Goal: Obtain resource: Download file/media

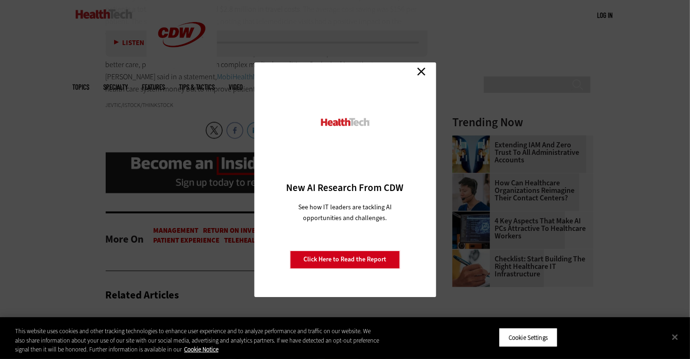
scroll to position [989, 0]
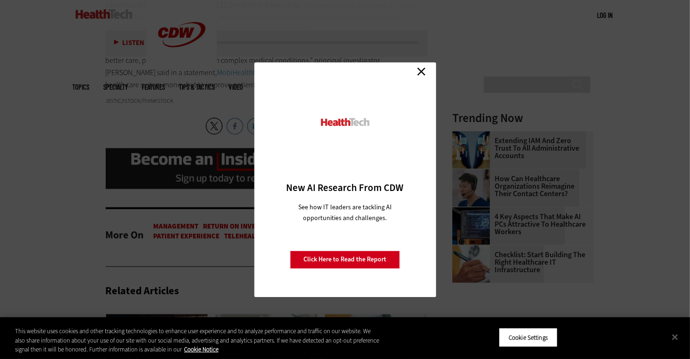
click at [418, 69] on link "Close" at bounding box center [421, 72] width 14 height 14
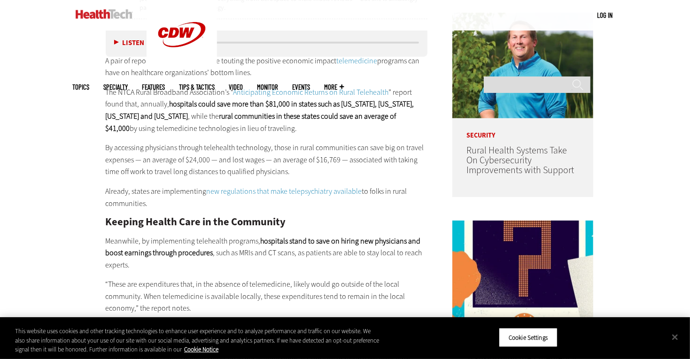
scroll to position [530, 0]
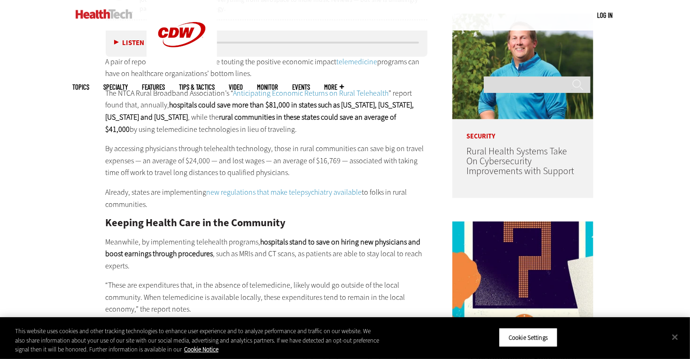
drag, startPoint x: 106, startPoint y: 91, endPoint x: 375, endPoint y: 123, distance: 271.0
click at [375, 123] on p "The NTCA Rural Broadband Association’s “ Anticipating Economic Returns on Rural…" at bounding box center [267, 111] width 322 height 48
copy p "The NTCA Rural Broadband Association’s “ Anticipating Economic Returns on Rural…"
click at [299, 158] on p "By accessing physicians through telehealth technology, those in rural communiti…" at bounding box center [267, 161] width 322 height 36
click at [307, 93] on link "Anticipating Economic Returns on Rural Telehealth" at bounding box center [310, 93] width 155 height 10
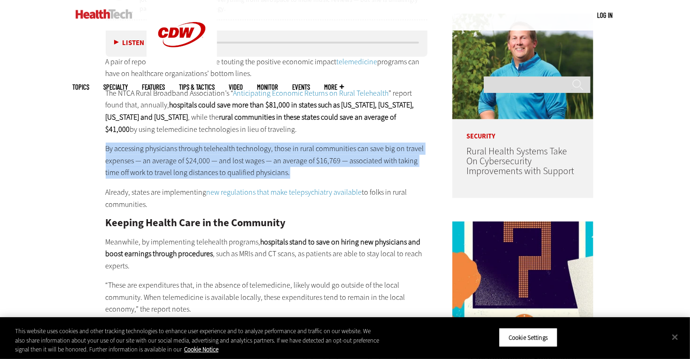
drag, startPoint x: 107, startPoint y: 146, endPoint x: 272, endPoint y: 174, distance: 167.7
click at [272, 174] on p "By accessing physicians through telehealth technology, those in rural communiti…" at bounding box center [267, 161] width 322 height 36
copy p "By accessing physicians through telehealth technology, those in rural communiti…"
